Goal: Complete application form: Complete application form

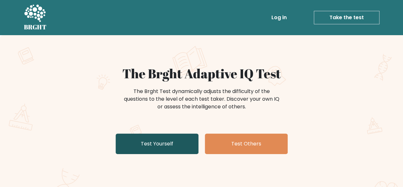
click at [167, 146] on link "Test Yourself" at bounding box center [157, 143] width 83 height 20
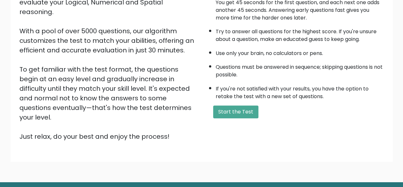
scroll to position [96, 0]
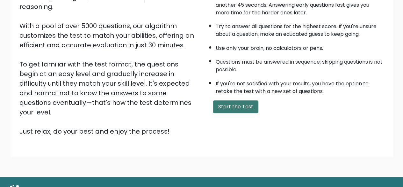
click at [217, 109] on button "Start the Test" at bounding box center [235, 106] width 45 height 13
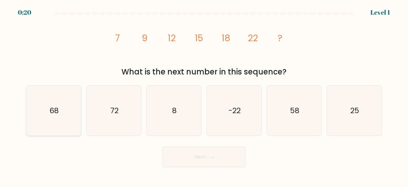
click at [62, 96] on icon "68" at bounding box center [54, 110] width 50 height 50
click at [204, 95] on input "a. 68" at bounding box center [204, 94] width 0 height 2
radio input "true"
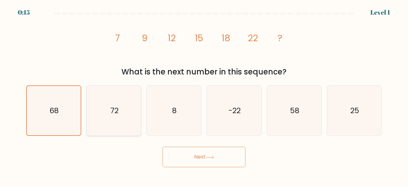
click at [121, 122] on icon "72" at bounding box center [114, 110] width 50 height 50
click at [204, 95] on input "b. 72" at bounding box center [204, 94] width 0 height 2
radio input "true"
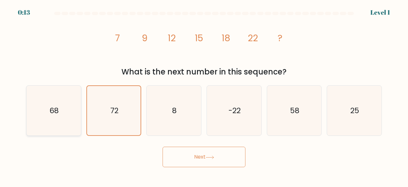
click at [63, 115] on icon "68" at bounding box center [54, 110] width 50 height 50
click at [204, 95] on input "a. 68" at bounding box center [204, 94] width 0 height 2
radio input "true"
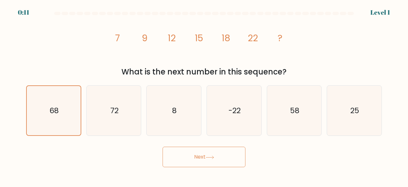
click at [182, 150] on button "Next" at bounding box center [204, 156] width 83 height 20
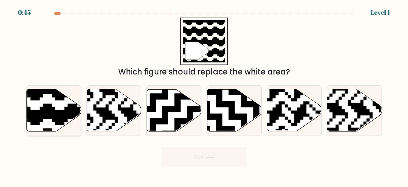
click at [55, 111] on icon at bounding box center [70, 88] width 99 height 99
click at [204, 95] on input "a." at bounding box center [204, 94] width 0 height 2
radio input "true"
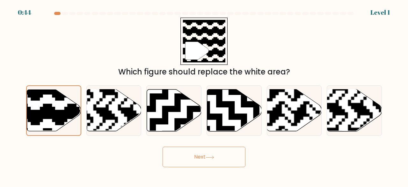
click at [206, 161] on button "Next" at bounding box center [204, 156] width 83 height 20
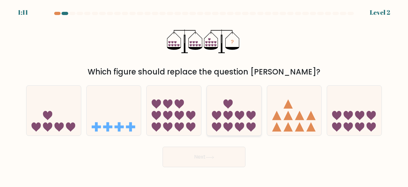
click at [224, 116] on icon at bounding box center [227, 115] width 9 height 9
click at [204, 95] on input "d." at bounding box center [204, 94] width 0 height 2
radio input "true"
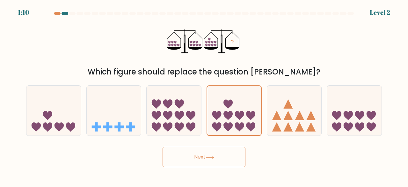
click at [225, 147] on button "Next" at bounding box center [204, 156] width 83 height 20
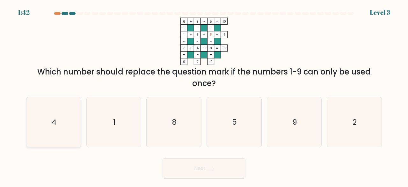
click at [73, 128] on icon "4" at bounding box center [54, 122] width 50 height 50
click at [204, 95] on input "a. 4" at bounding box center [204, 94] width 0 height 2
radio input "true"
click at [212, 171] on button "Next" at bounding box center [204, 168] width 83 height 20
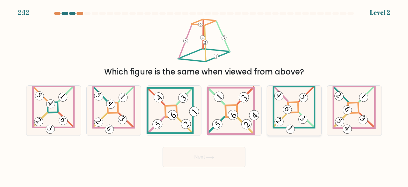
click at [291, 114] on icon at bounding box center [294, 110] width 43 height 50
click at [204, 95] on input "e." at bounding box center [204, 94] width 0 height 2
radio input "true"
click at [201, 163] on button "Next" at bounding box center [204, 156] width 83 height 20
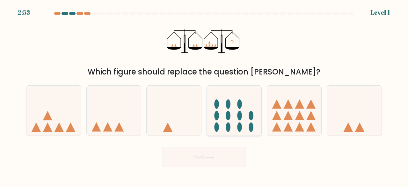
click at [241, 116] on ellipse at bounding box center [239, 115] width 5 height 9
click at [204, 95] on input "d." at bounding box center [204, 94] width 0 height 2
radio input "true"
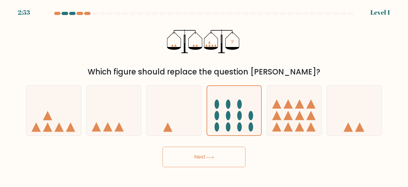
click at [205, 150] on button "Next" at bounding box center [204, 156] width 83 height 20
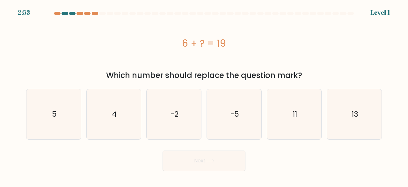
click at [169, 100] on icon "-2" at bounding box center [174, 114] width 50 height 50
click at [204, 95] on input "c. -2" at bounding box center [204, 94] width 0 height 2
radio input "true"
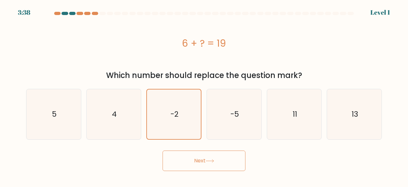
click at [194, 165] on button "Next" at bounding box center [204, 160] width 83 height 20
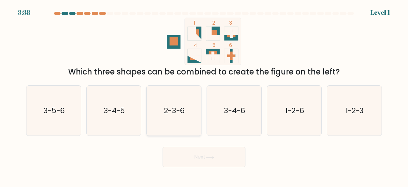
click at [180, 99] on icon "2-3-6" at bounding box center [174, 110] width 50 height 50
click at [204, 95] on input "c. 2-3-6" at bounding box center [204, 94] width 0 height 2
radio input "true"
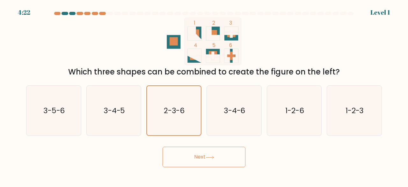
click at [201, 156] on button "Next" at bounding box center [204, 156] width 83 height 20
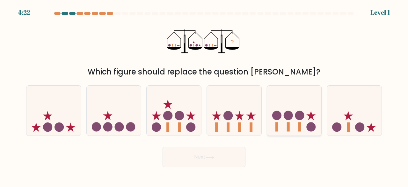
click at [274, 110] on icon at bounding box center [294, 110] width 55 height 45
click at [204, 95] on input "e." at bounding box center [204, 94] width 0 height 2
radio input "true"
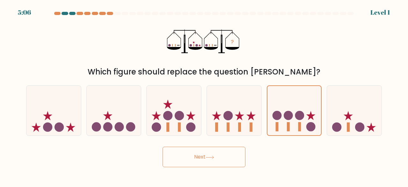
click at [203, 156] on button "Next" at bounding box center [204, 156] width 83 height 20
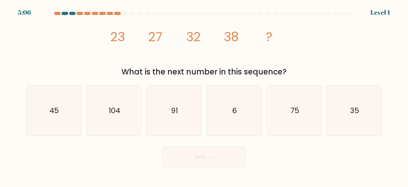
click at [184, 112] on icon "91" at bounding box center [174, 110] width 50 height 50
click at [204, 95] on input "c. 91" at bounding box center [204, 94] width 0 height 2
radio input "true"
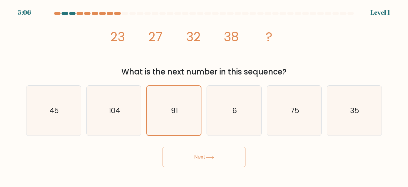
click at [208, 157] on icon at bounding box center [210, 157] width 9 height 4
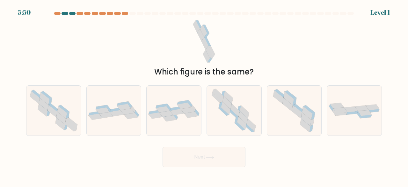
click at [178, 107] on icon at bounding box center [175, 108] width 11 height 4
click at [204, 95] on input "c." at bounding box center [204, 94] width 0 height 2
radio input "true"
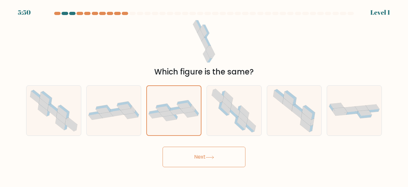
click at [209, 151] on button "Next" at bounding box center [204, 156] width 83 height 20
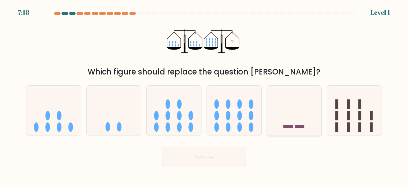
click at [296, 115] on icon at bounding box center [294, 110] width 55 height 45
click at [204, 95] on input "e." at bounding box center [204, 94] width 0 height 2
radio input "true"
click at [171, 155] on button "Next" at bounding box center [204, 156] width 83 height 20
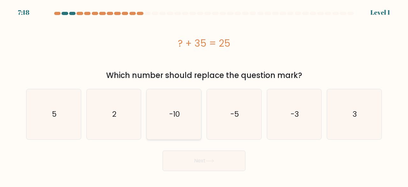
click at [186, 115] on icon "-10" at bounding box center [174, 114] width 50 height 50
click at [204, 95] on input "c. -10" at bounding box center [204, 94] width 0 height 2
radio input "true"
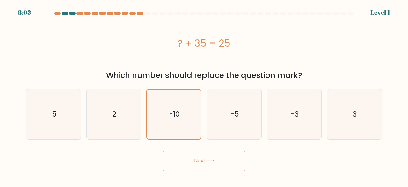
click at [192, 154] on button "Next" at bounding box center [204, 160] width 83 height 20
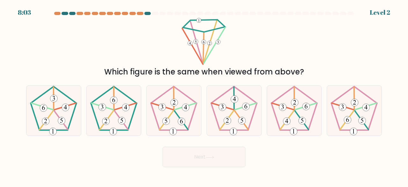
click at [101, 119] on icon at bounding box center [114, 110] width 50 height 50
click at [204, 95] on input "b." at bounding box center [204, 94] width 0 height 2
radio input "true"
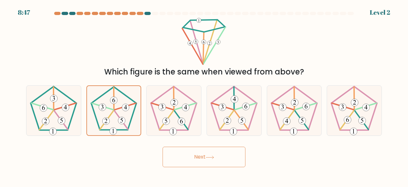
click at [216, 161] on button "Next" at bounding box center [204, 156] width 83 height 20
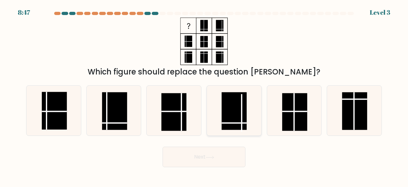
click at [254, 121] on icon at bounding box center [234, 110] width 50 height 50
click at [204, 95] on input "d." at bounding box center [204, 94] width 0 height 2
radio input "true"
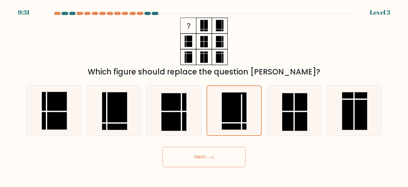
click at [205, 152] on button "Next" at bounding box center [204, 156] width 83 height 20
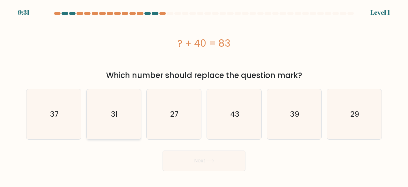
drag, startPoint x: 201, startPoint y: 144, endPoint x: 141, endPoint y: 114, distance: 67.9
click at [129, 109] on icon "31" at bounding box center [114, 114] width 50 height 50
click at [204, 95] on input "b. 31" at bounding box center [204, 94] width 0 height 2
radio input "true"
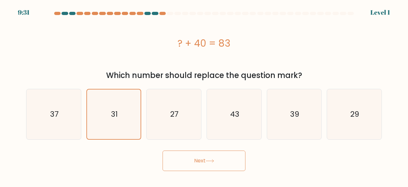
click at [200, 159] on button "Next" at bounding box center [204, 160] width 83 height 20
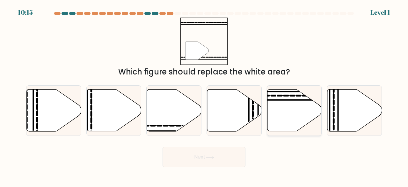
click at [295, 120] on icon at bounding box center [294, 110] width 55 height 42
click at [204, 95] on input "e." at bounding box center [204, 94] width 0 height 2
radio input "true"
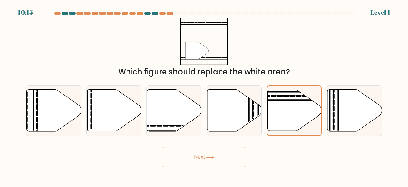
click at [210, 155] on button "Next" at bounding box center [204, 156] width 83 height 20
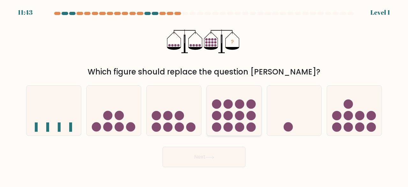
click at [258, 114] on icon at bounding box center [234, 110] width 55 height 45
click at [204, 95] on input "d." at bounding box center [204, 94] width 0 height 2
radio input "true"
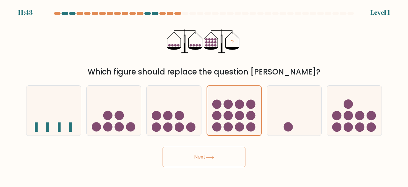
click at [186, 155] on button "Next" at bounding box center [204, 156] width 83 height 20
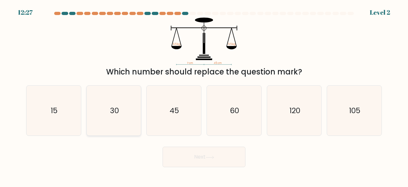
click at [107, 106] on icon "30" at bounding box center [114, 110] width 50 height 50
click at [204, 95] on input "b. 30" at bounding box center [204, 94] width 0 height 2
radio input "true"
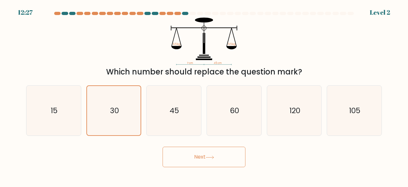
click at [217, 164] on button "Next" at bounding box center [204, 156] width 83 height 20
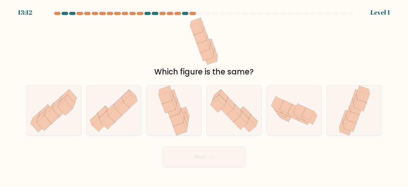
click at [165, 114] on icon at bounding box center [174, 110] width 34 height 50
click at [204, 95] on input "c." at bounding box center [204, 94] width 0 height 2
radio input "true"
click at [186, 158] on button "Next" at bounding box center [204, 156] width 83 height 20
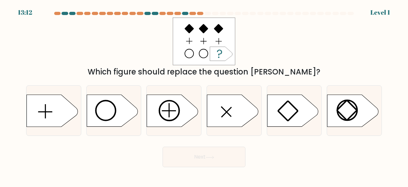
click at [100, 105] on icon at bounding box center [112, 110] width 51 height 32
click at [204, 95] on input "b." at bounding box center [204, 94] width 0 height 2
radio input "true"
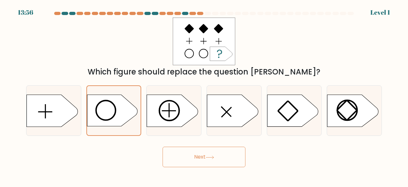
click at [211, 154] on button "Next" at bounding box center [204, 156] width 83 height 20
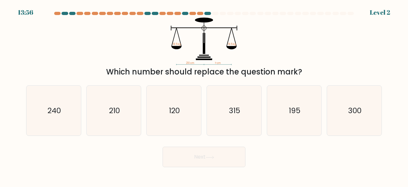
click at [205, 104] on div "d. 315" at bounding box center [234, 110] width 60 height 51
click at [228, 146] on div "Next" at bounding box center [203, 155] width 363 height 24
click at [225, 155] on button "Next" at bounding box center [204, 156] width 83 height 20
click at [244, 112] on icon "315" at bounding box center [234, 110] width 50 height 50
click at [204, 95] on input "d. 315" at bounding box center [204, 94] width 0 height 2
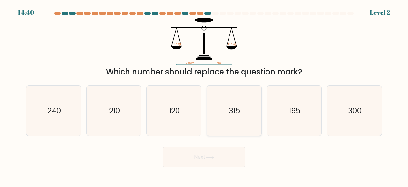
radio input "true"
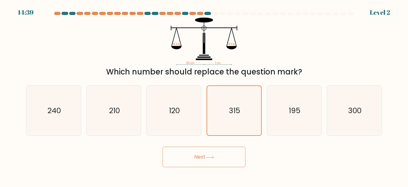
click at [205, 148] on button "Next" at bounding box center [204, 156] width 83 height 20
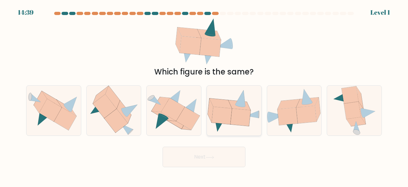
click at [230, 107] on icon at bounding box center [220, 103] width 22 height 10
click at [204, 95] on input "d." at bounding box center [204, 94] width 0 height 2
radio input "true"
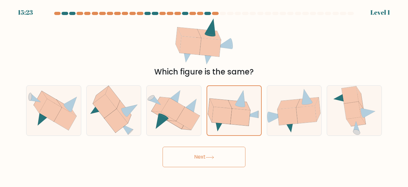
click at [191, 150] on button "Next" at bounding box center [204, 156] width 83 height 20
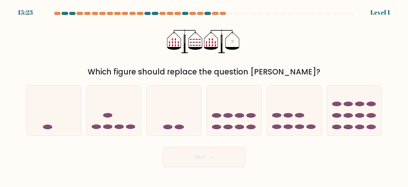
click at [78, 108] on icon at bounding box center [53, 110] width 55 height 45
click at [204, 95] on input "a." at bounding box center [204, 94] width 0 height 2
radio input "true"
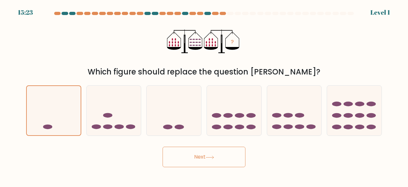
click at [201, 157] on button "Next" at bounding box center [204, 156] width 83 height 20
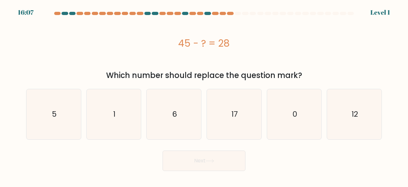
click at [266, 120] on div "e. 0" at bounding box center [294, 114] width 60 height 51
click at [215, 156] on button "Next" at bounding box center [204, 160] width 83 height 20
click at [217, 121] on icon "17" at bounding box center [234, 114] width 50 height 50
click at [204, 95] on input "d. 17" at bounding box center [204, 94] width 0 height 2
radio input "true"
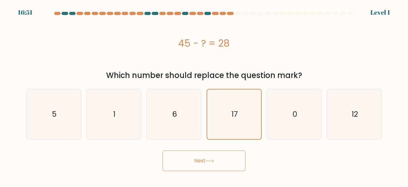
click at [205, 151] on button "Next" at bounding box center [204, 160] width 83 height 20
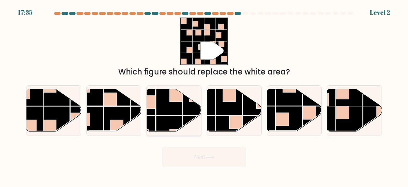
click at [157, 109] on rect at bounding box center [169, 101] width 26 height 26
click at [204, 95] on input "c." at bounding box center [204, 94] width 0 height 2
radio input "true"
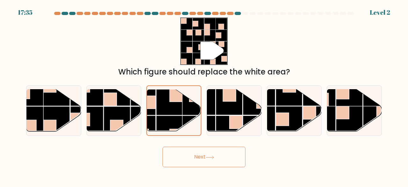
click at [192, 151] on button "Next" at bounding box center [204, 156] width 83 height 20
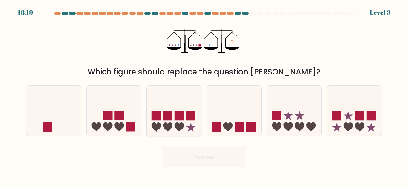
click at [178, 118] on rect at bounding box center [179, 115] width 9 height 9
click at [204, 95] on input "c." at bounding box center [204, 94] width 0 height 2
radio input "true"
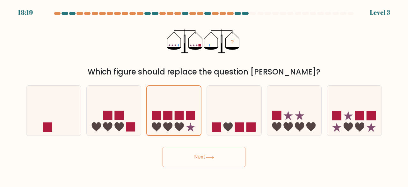
click at [202, 160] on button "Next" at bounding box center [204, 156] width 83 height 20
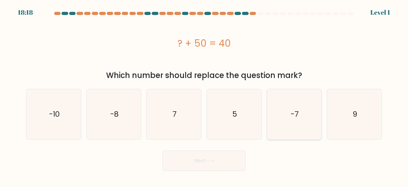
click at [296, 111] on text "-7" at bounding box center [295, 114] width 8 height 11
click at [204, 95] on input "e. -7" at bounding box center [204, 94] width 0 height 2
radio input "true"
click at [226, 157] on button "Next" at bounding box center [204, 160] width 83 height 20
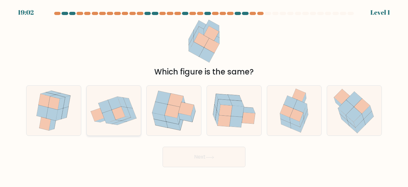
click at [134, 107] on icon at bounding box center [114, 110] width 55 height 41
click at [204, 95] on input "b." at bounding box center [204, 94] width 0 height 2
radio input "true"
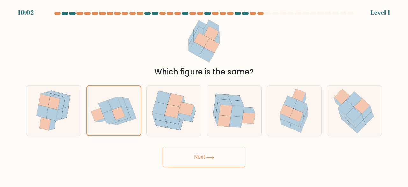
click at [197, 148] on button "Next" at bounding box center [204, 156] width 83 height 20
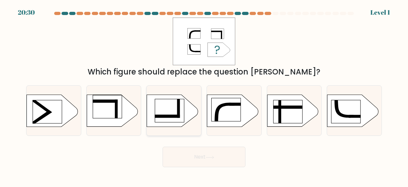
click at [186, 109] on rect at bounding box center [139, 92] width 142 height 108
click at [204, 95] on input "c." at bounding box center [204, 94] width 0 height 2
radio input "true"
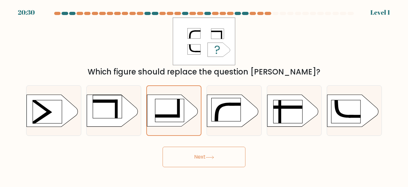
click at [203, 155] on button "Next" at bounding box center [204, 156] width 83 height 20
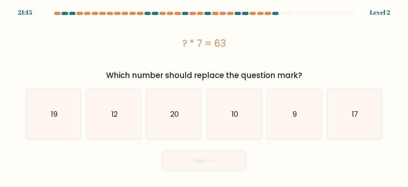
click at [305, 115] on icon "9" at bounding box center [294, 114] width 50 height 50
click at [204, 95] on input "e. 9" at bounding box center [204, 94] width 0 height 2
radio input "true"
click at [230, 159] on button "Next" at bounding box center [204, 160] width 83 height 20
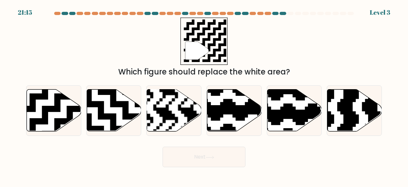
click at [118, 106] on icon at bounding box center [97, 132] width 99 height 99
click at [204, 95] on input "b." at bounding box center [204, 94] width 0 height 2
radio input "true"
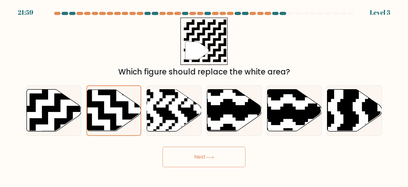
click at [202, 164] on button "Next" at bounding box center [204, 156] width 83 height 20
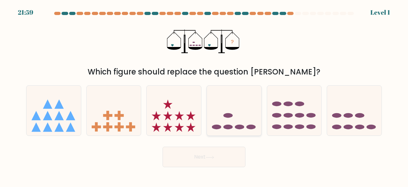
click at [240, 108] on icon at bounding box center [234, 110] width 55 height 45
click at [204, 95] on input "d." at bounding box center [204, 94] width 0 height 2
radio input "true"
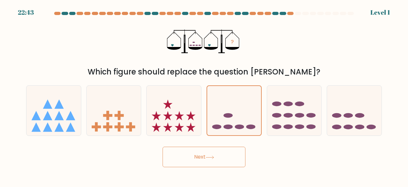
click at [218, 154] on button "Next" at bounding box center [204, 156] width 83 height 20
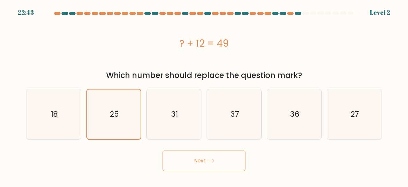
drag, startPoint x: 200, startPoint y: 161, endPoint x: 196, endPoint y: 140, distance: 21.4
click at [199, 161] on button "Next" at bounding box center [204, 160] width 83 height 20
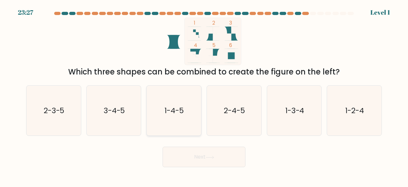
click at [187, 113] on icon "1-4-5" at bounding box center [174, 110] width 50 height 50
click at [204, 95] on input "c. 1-4-5" at bounding box center [204, 94] width 0 height 2
radio input "true"
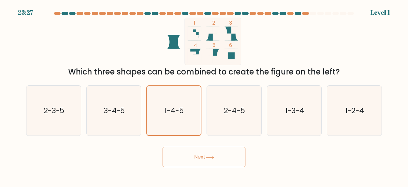
click at [212, 163] on button "Next" at bounding box center [204, 156] width 83 height 20
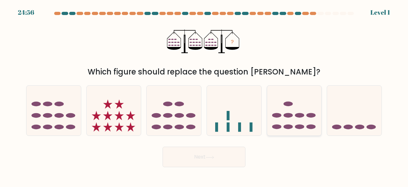
click at [299, 115] on ellipse at bounding box center [299, 115] width 9 height 5
click at [204, 95] on input "e." at bounding box center [204, 94] width 0 height 2
radio input "true"
click at [204, 157] on button "Next" at bounding box center [204, 156] width 83 height 20
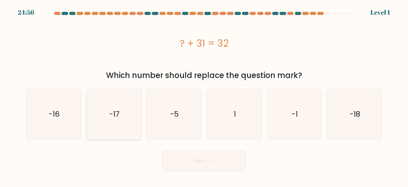
click at [110, 103] on icon "-17" at bounding box center [114, 114] width 50 height 50
click at [204, 95] on input "b. -17" at bounding box center [204, 94] width 0 height 2
radio input "true"
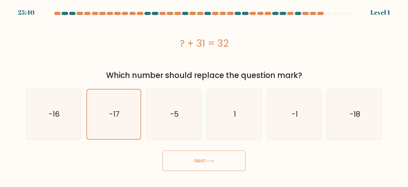
click at [184, 159] on button "Next" at bounding box center [204, 160] width 83 height 20
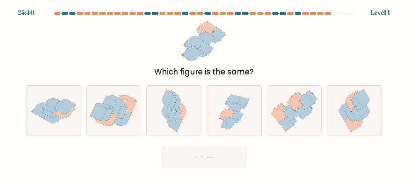
click at [300, 105] on icon at bounding box center [295, 104] width 15 height 14
click at [204, 95] on input "e." at bounding box center [204, 94] width 0 height 2
radio input "true"
click at [238, 151] on button "Next" at bounding box center [204, 156] width 83 height 20
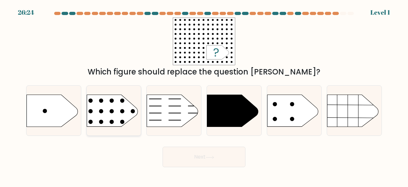
click at [134, 95] on rect at bounding box center [81, 86] width 142 height 108
click at [204, 95] on input "b." at bounding box center [204, 94] width 0 height 2
radio input "true"
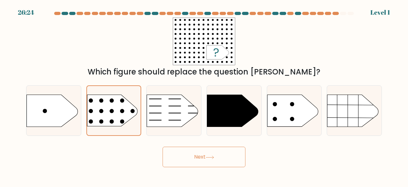
click at [192, 154] on button "Next" at bounding box center [204, 156] width 83 height 20
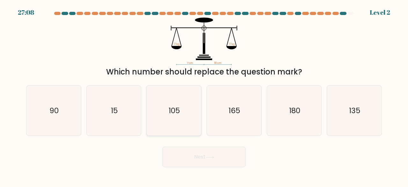
click at [161, 106] on icon "105" at bounding box center [174, 110] width 50 height 50
click at [204, 95] on input "c. 105" at bounding box center [204, 94] width 0 height 2
radio input "true"
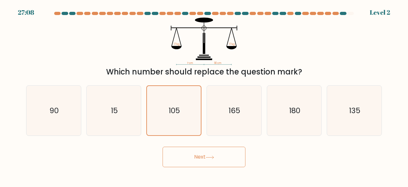
click at [217, 150] on button "Next" at bounding box center [204, 156] width 83 height 20
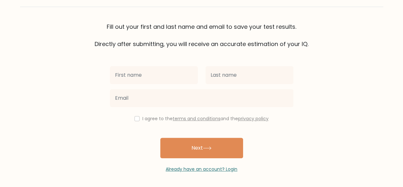
scroll to position [37, 0]
click at [167, 76] on input "text" at bounding box center [154, 75] width 88 height 18
type input "Hamza"
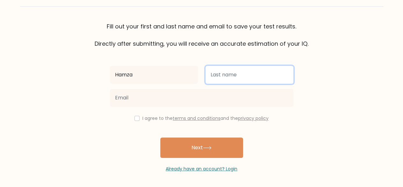
drag, startPoint x: 215, startPoint y: 77, endPoint x: 198, endPoint y: 84, distance: 18.1
click at [215, 77] on input "text" at bounding box center [250, 75] width 88 height 18
type input "Salhi"
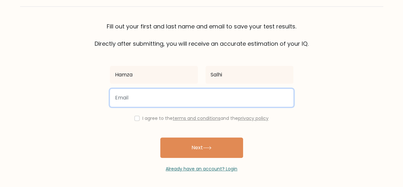
click at [209, 101] on input "email" at bounding box center [202, 98] width 184 height 18
type input "itshamzasalhispeed@gmail.com"
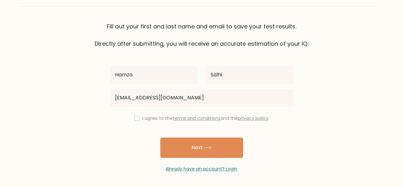
click at [140, 120] on div "I agree to the terms and conditions and the privacy policy" at bounding box center [201, 118] width 191 height 8
click at [139, 119] on div "I agree to the terms and conditions and the privacy policy" at bounding box center [201, 118] width 191 height 8
click at [136, 121] on div "Hamza Salhi itshamzasalhispeed@gmail.com I agree to the terms and conditions an…" at bounding box center [201, 110] width 191 height 124
click at [136, 120] on input "checkbox" at bounding box center [137, 117] width 5 height 5
checkbox input "true"
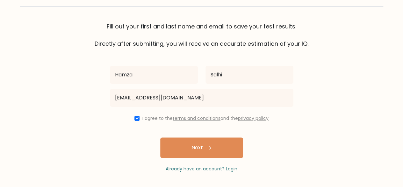
click at [188, 146] on button "Next" at bounding box center [201, 147] width 83 height 20
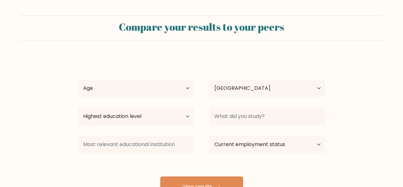
select select "MA"
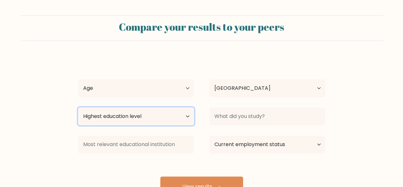
click at [148, 112] on select "Highest education level No schooling Primary Lower Secondary Upper Secondary Oc…" at bounding box center [136, 116] width 116 height 18
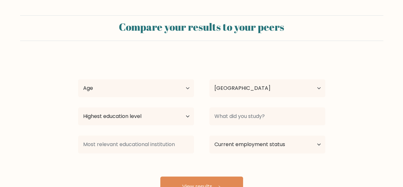
click at [276, 161] on div "[PERSON_NAME] Age Under [DEMOGRAPHIC_DATA] [DEMOGRAPHIC_DATA] [DEMOGRAPHIC_DATA…" at bounding box center [201, 126] width 255 height 140
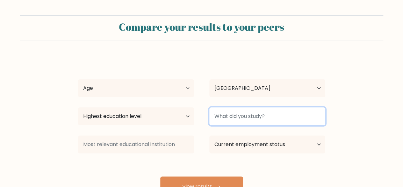
click at [233, 109] on input at bounding box center [267, 116] width 116 height 18
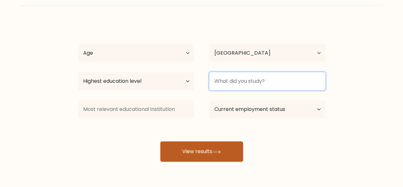
scroll to position [55, 0]
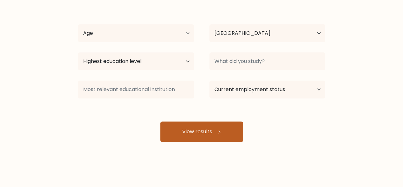
click at [204, 126] on button "View results" at bounding box center [201, 131] width 83 height 20
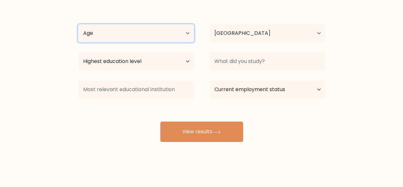
click at [148, 28] on select "Age Under [DEMOGRAPHIC_DATA] [DEMOGRAPHIC_DATA] [DEMOGRAPHIC_DATA] [DEMOGRAPHIC…" at bounding box center [136, 33] width 116 height 18
select select "18_24"
click at [78, 24] on select "Age Under [DEMOGRAPHIC_DATA] [DEMOGRAPHIC_DATA] [DEMOGRAPHIC_DATA] [DEMOGRAPHIC…" at bounding box center [136, 33] width 116 height 18
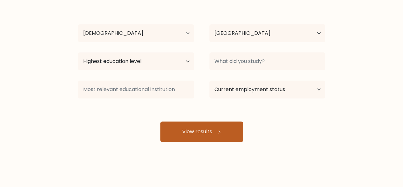
click at [205, 121] on div "[PERSON_NAME] Age Under [DEMOGRAPHIC_DATA] [DEMOGRAPHIC_DATA] [DEMOGRAPHIC_DATA…" at bounding box center [201, 71] width 255 height 140
click at [207, 123] on button "View results" at bounding box center [201, 131] width 83 height 20
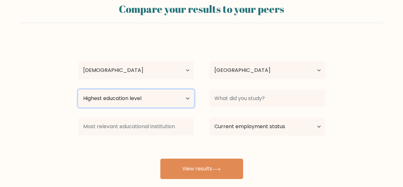
scroll to position [0, 0]
